Goal: Transaction & Acquisition: Purchase product/service

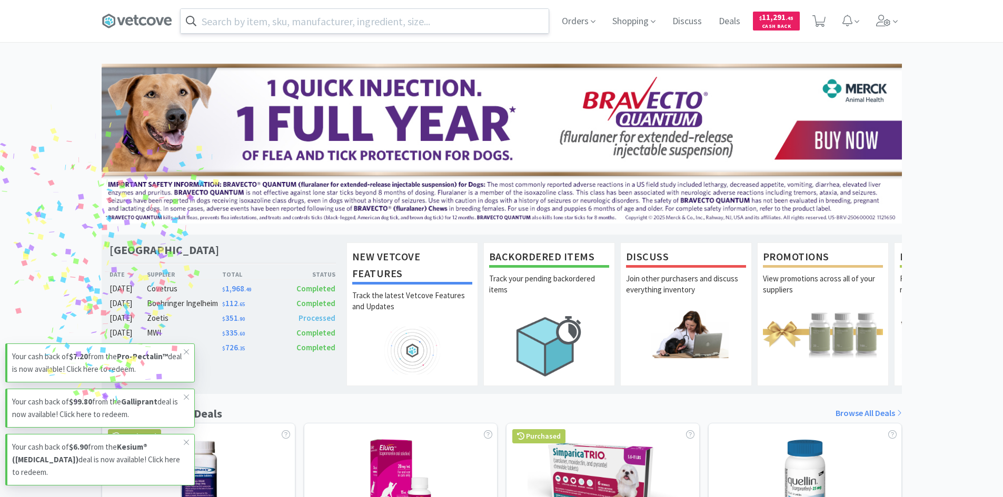
click at [317, 23] on input "text" at bounding box center [365, 21] width 368 height 24
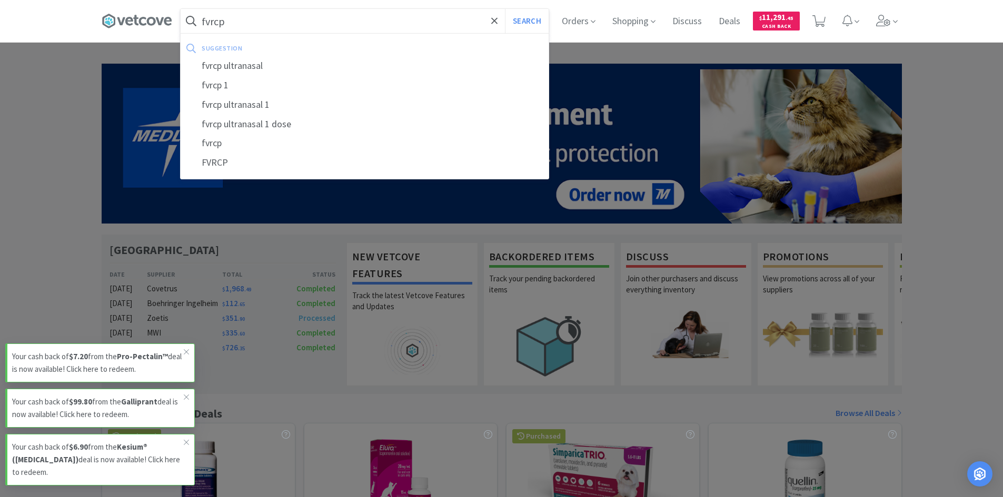
type input "fvrcp"
click at [505, 9] on button "Search" at bounding box center [527, 21] width 44 height 24
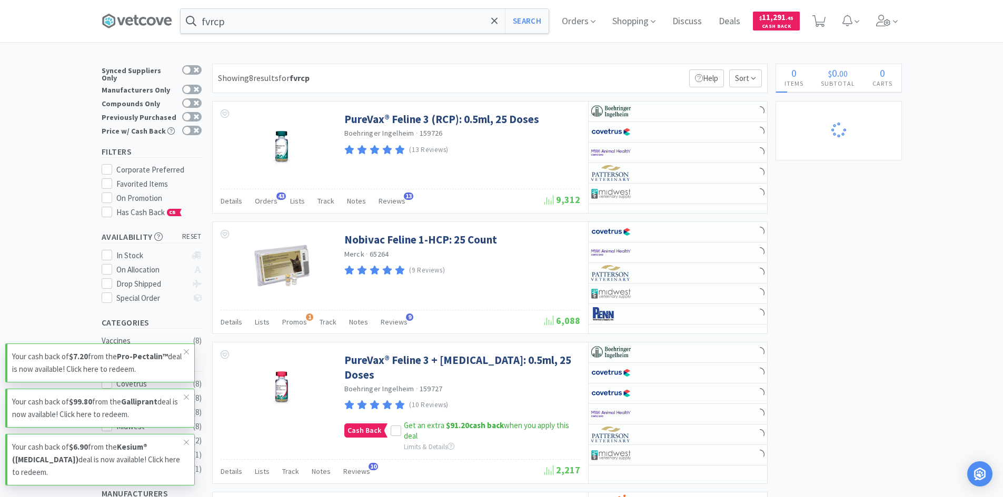
select select "2"
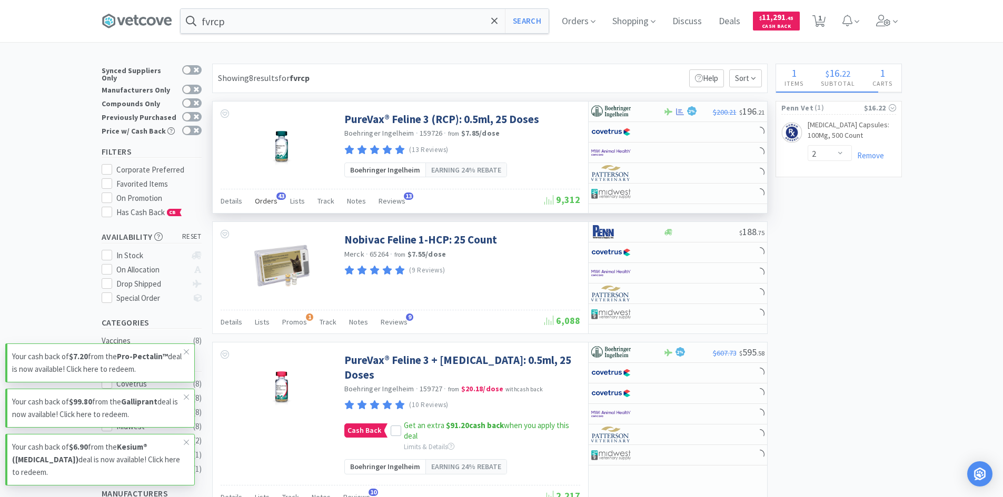
select select "1"
select select "2"
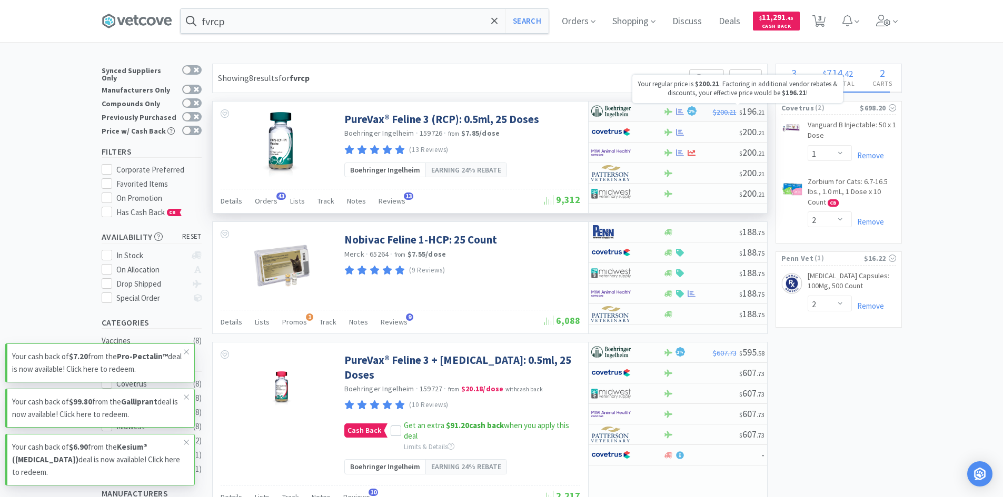
select select "5"
